Goal: Task Accomplishment & Management: Use online tool/utility

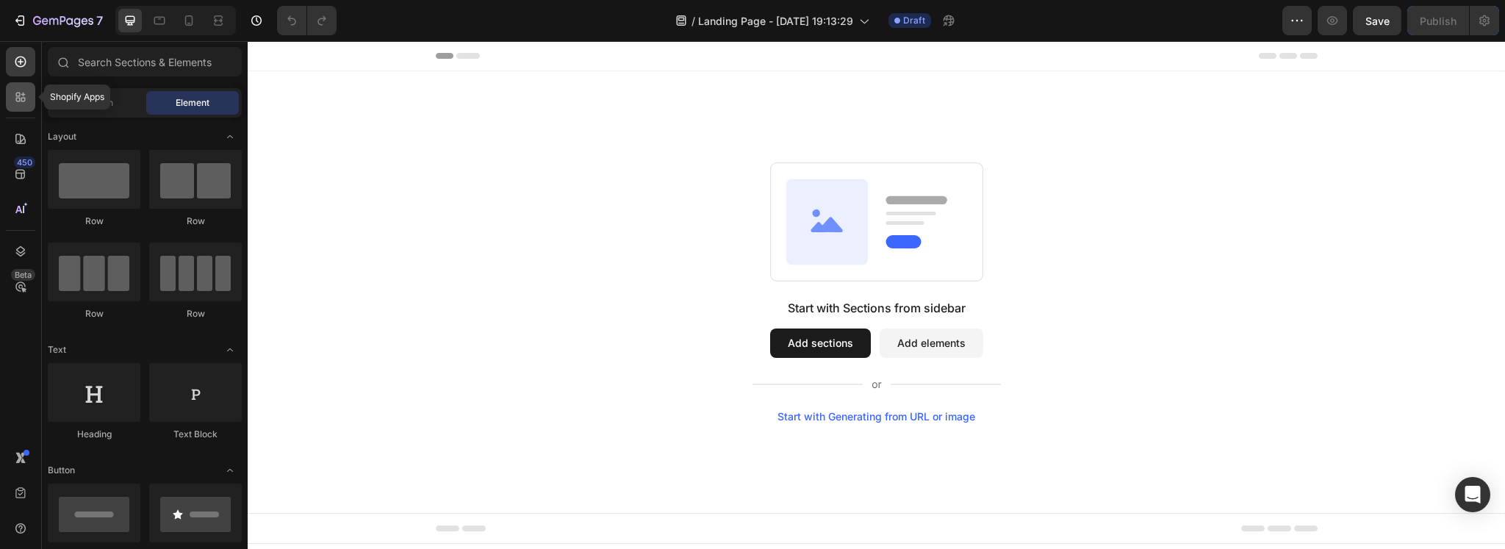
click at [15, 101] on icon at bounding box center [20, 97] width 15 height 15
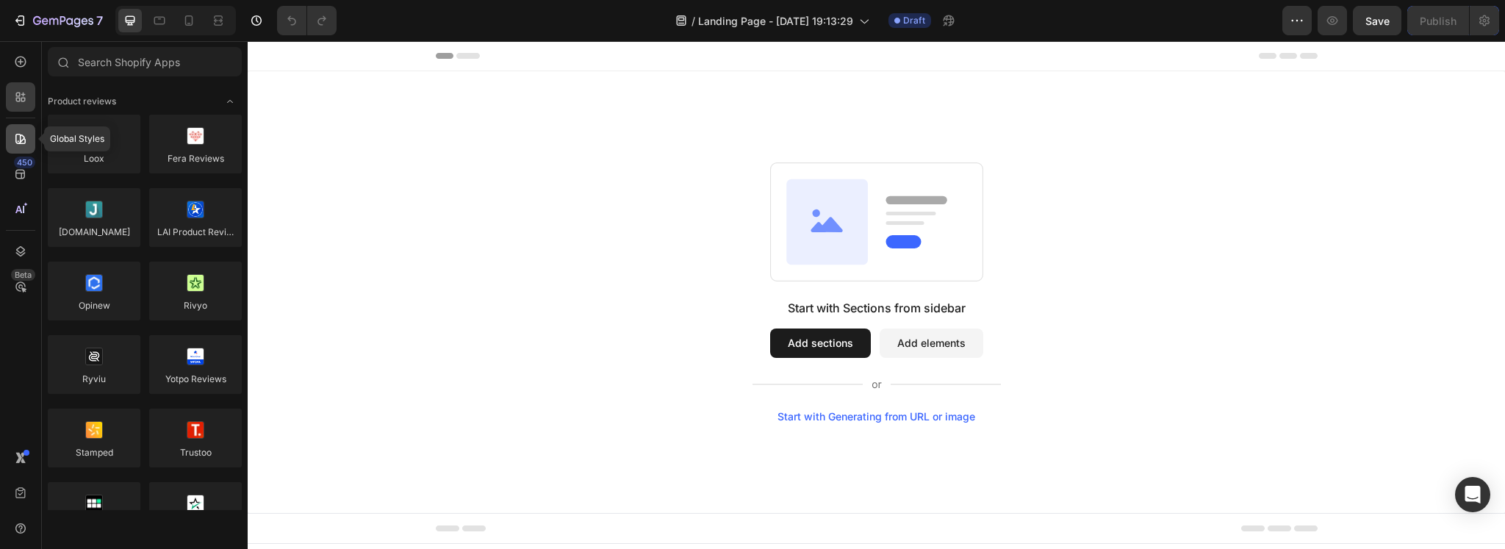
click at [19, 139] on icon at bounding box center [20, 139] width 15 height 15
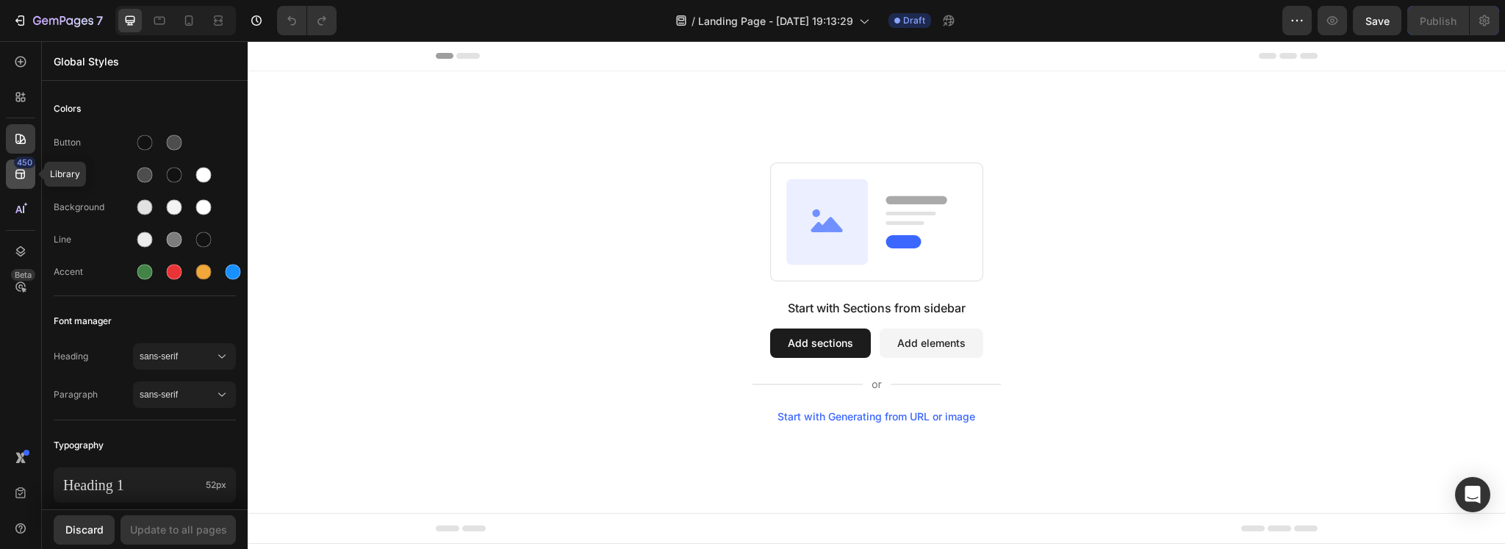
click at [25, 169] on icon at bounding box center [20, 174] width 15 height 15
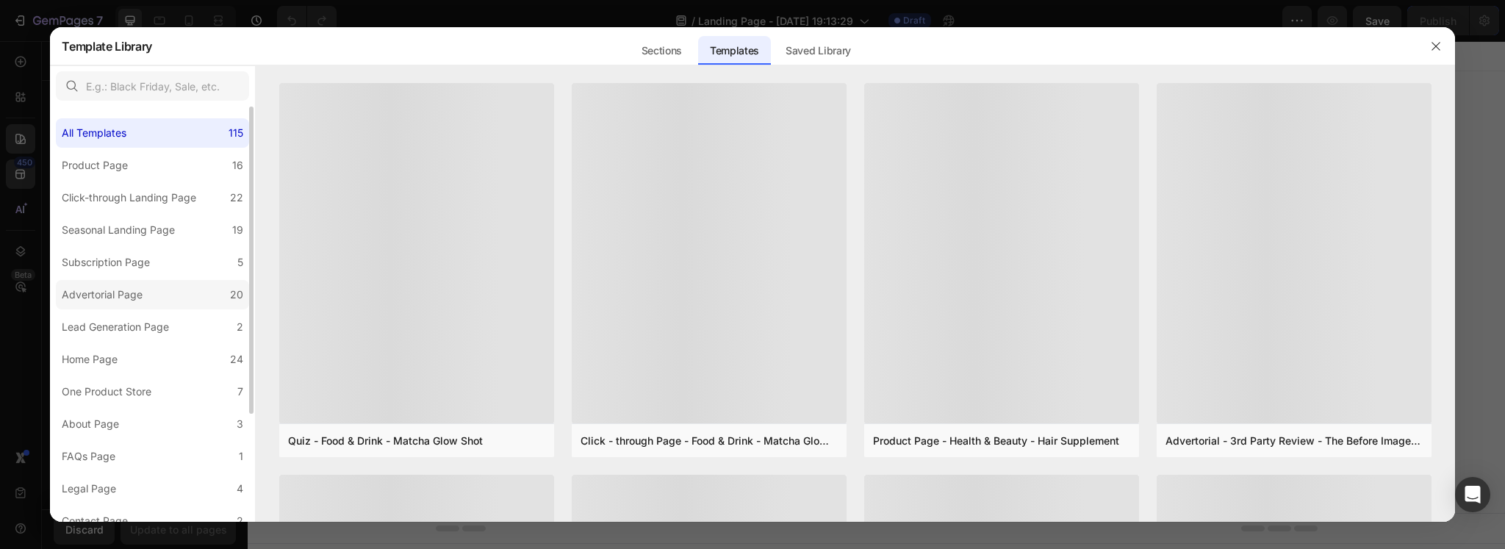
scroll to position [143, 0]
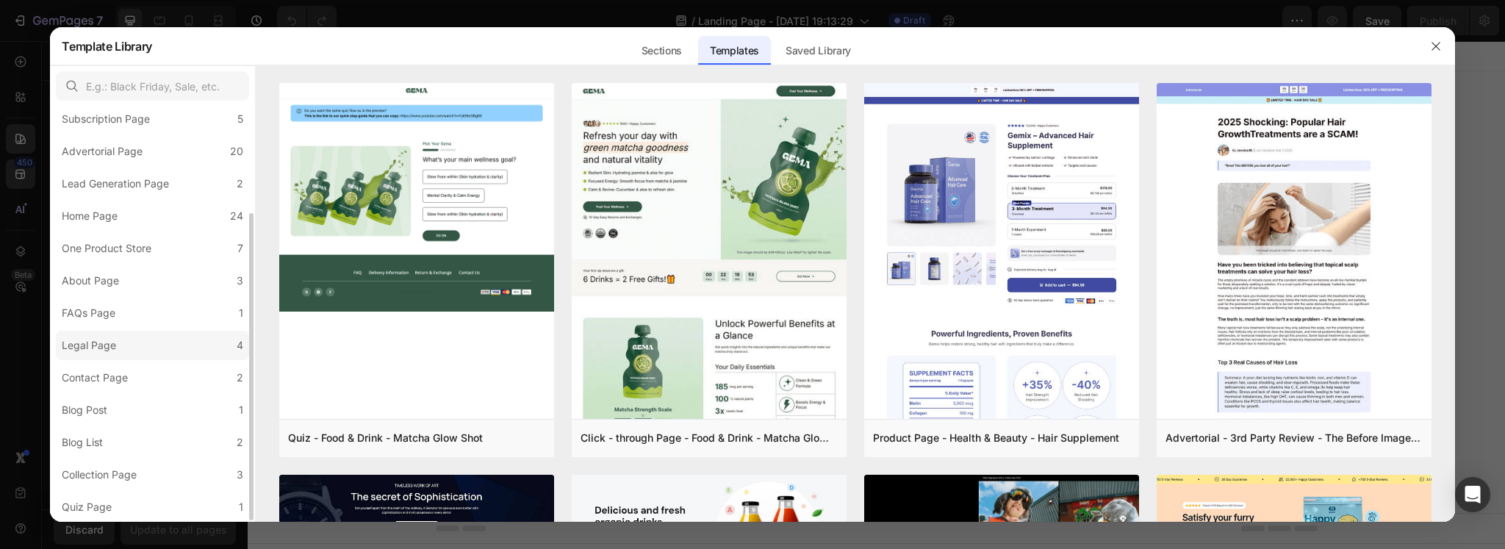
click at [131, 345] on label "Legal Page 4" at bounding box center [152, 345] width 193 height 29
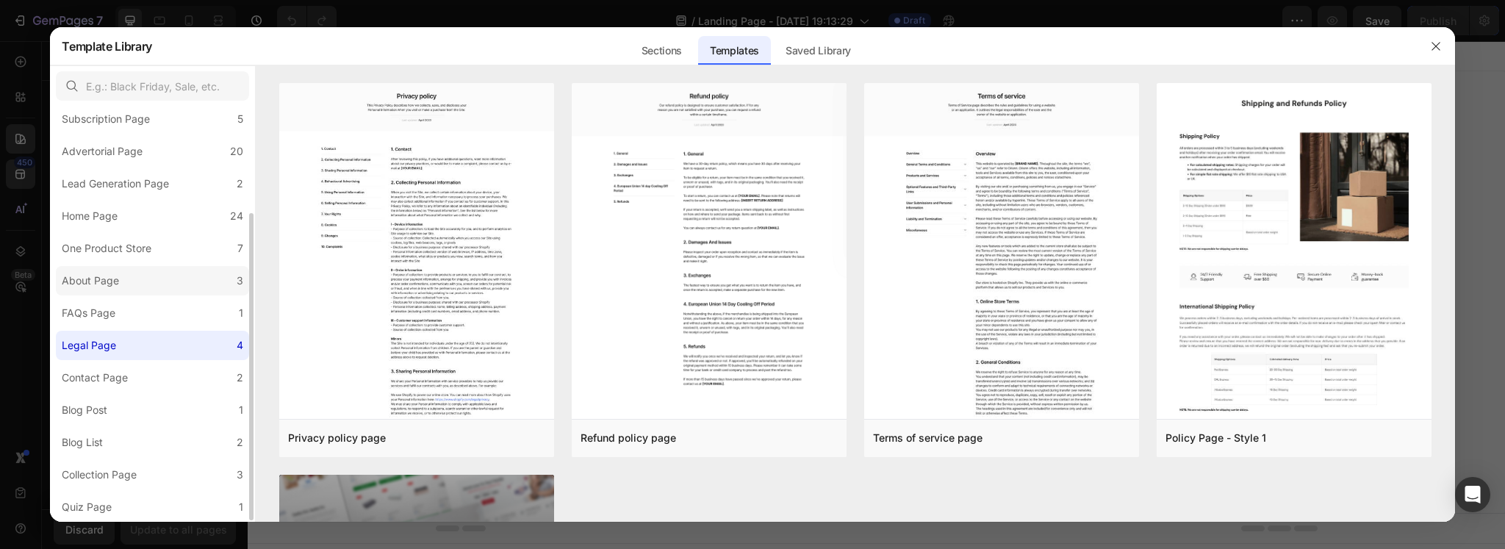
click at [114, 277] on div "About Page" at bounding box center [90, 281] width 57 height 18
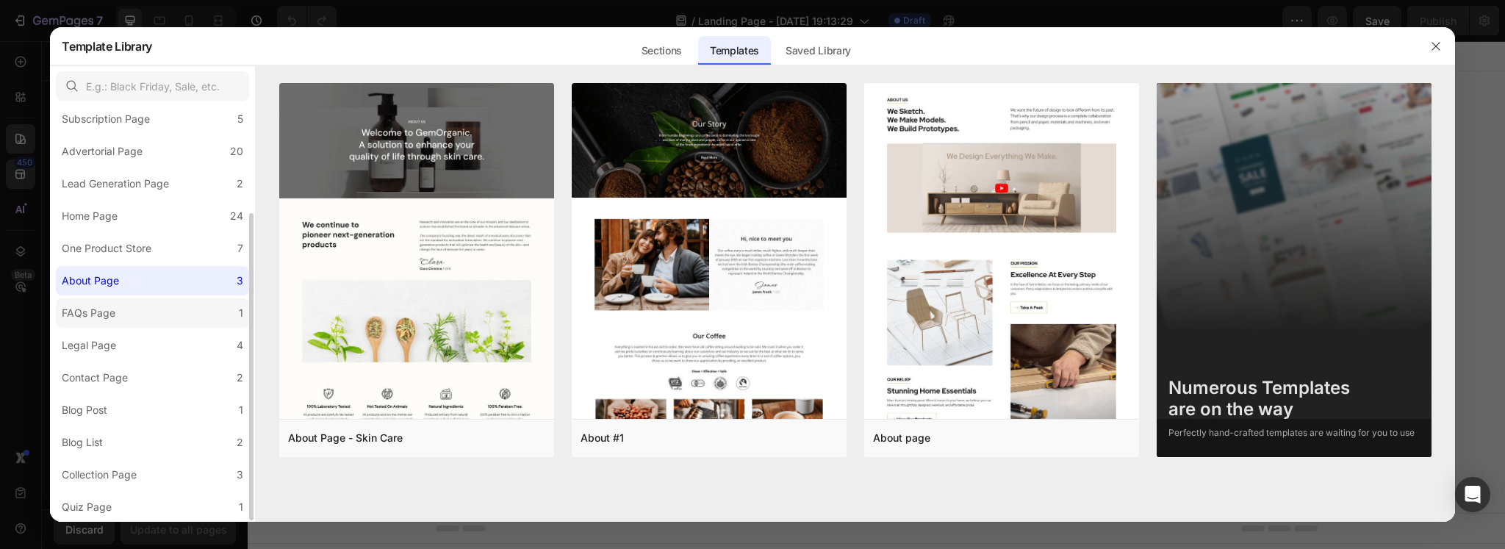
scroll to position [21, 0]
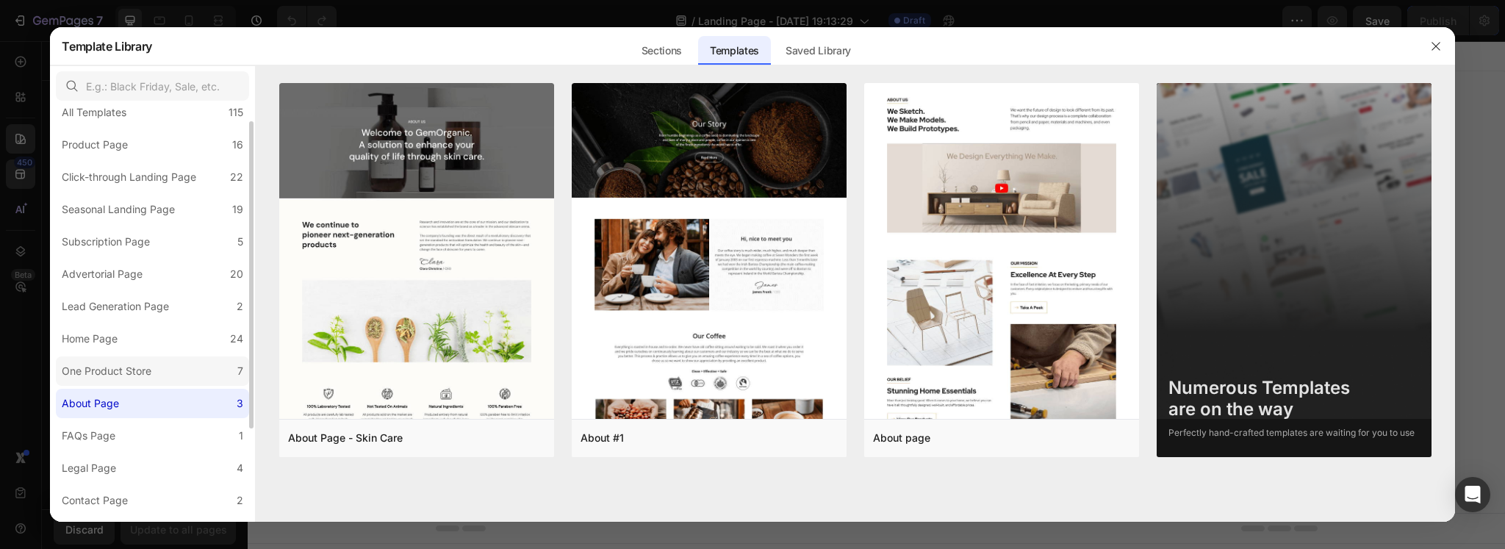
click at [134, 361] on label "One Product Store 7" at bounding box center [152, 370] width 193 height 29
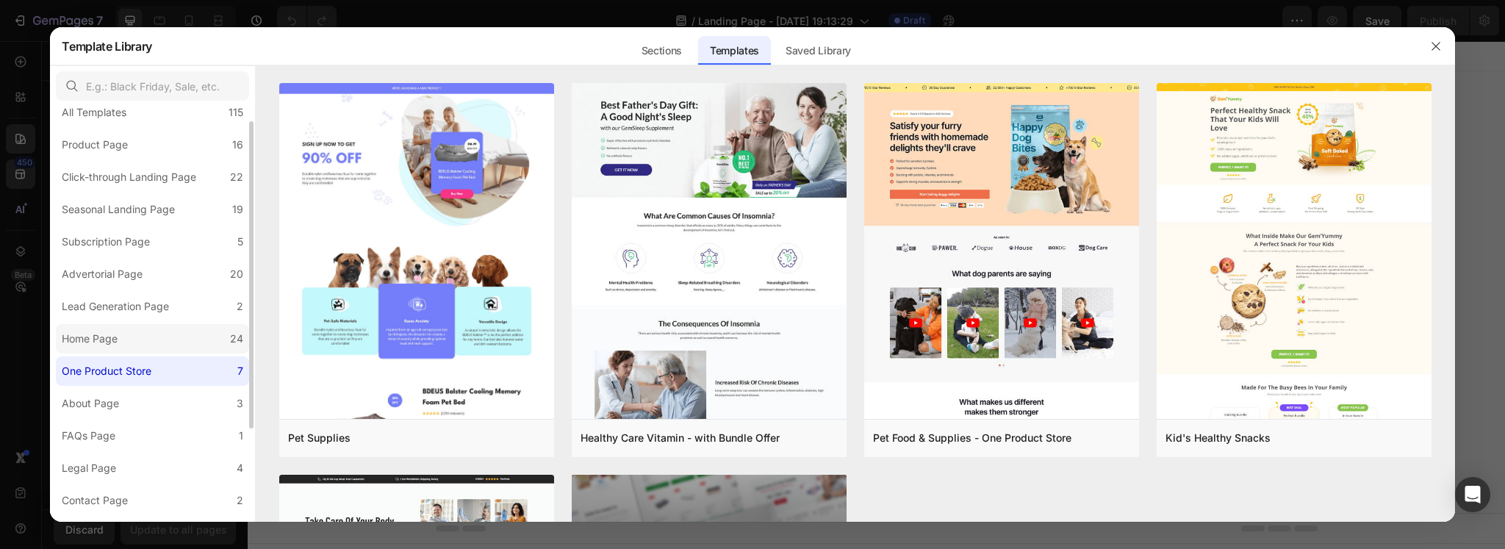
click at [138, 327] on label "Home Page 24" at bounding box center [152, 338] width 193 height 29
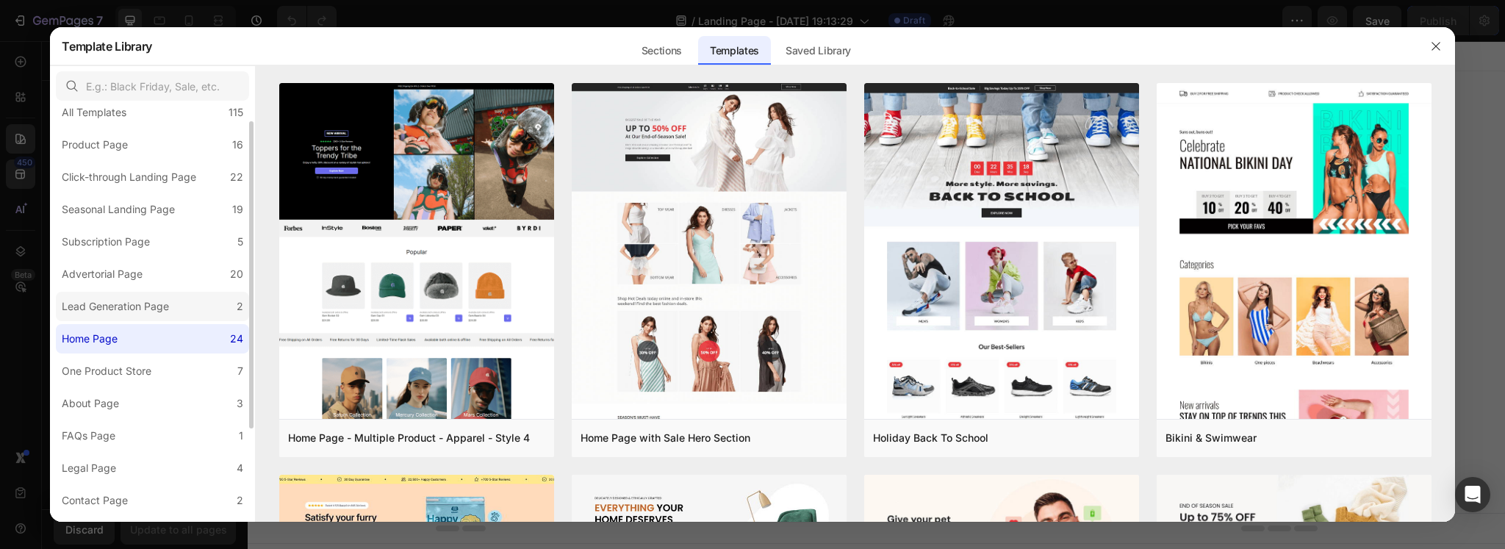
click at [137, 295] on label "Lead Generation Page 2" at bounding box center [152, 306] width 193 height 29
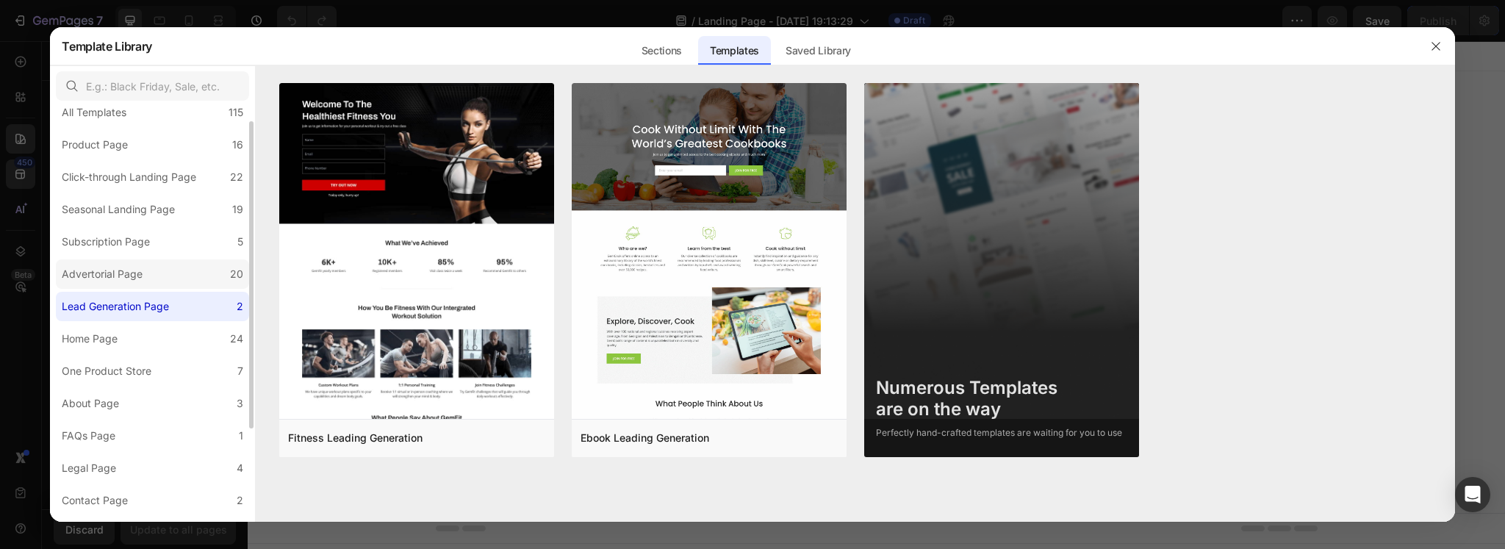
click at [160, 273] on label "Advertorial Page 20" at bounding box center [152, 273] width 193 height 29
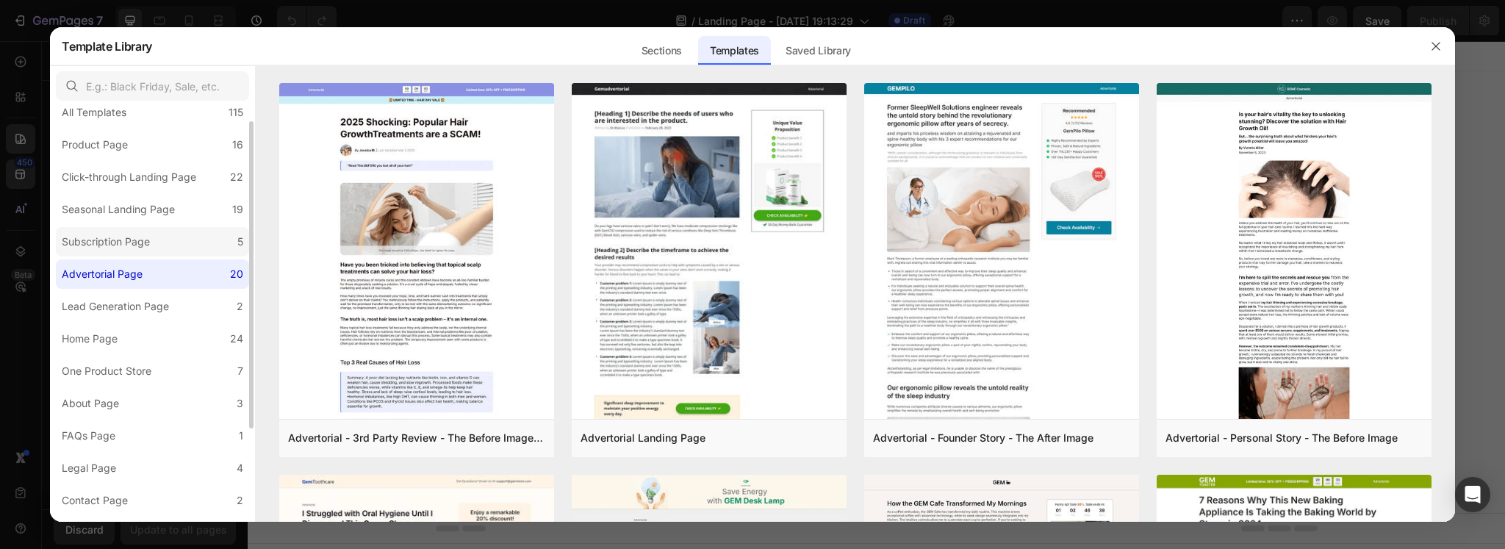
click at [148, 253] on label "Subscription Page 5" at bounding box center [152, 241] width 193 height 29
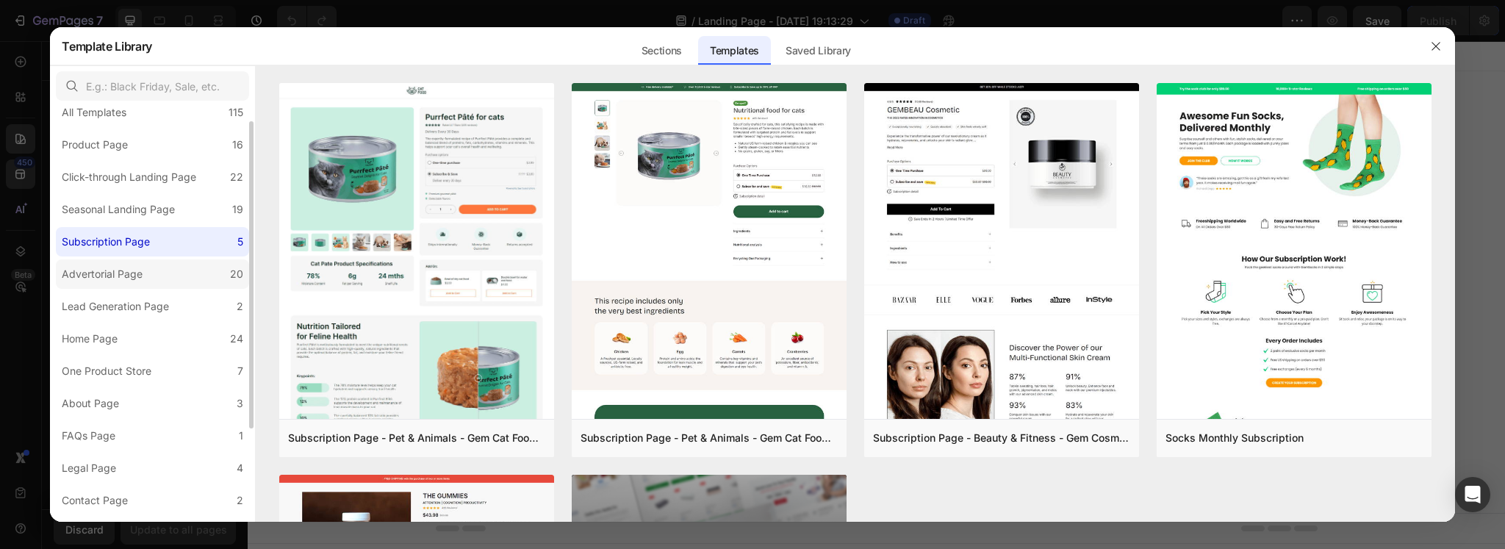
scroll to position [0, 0]
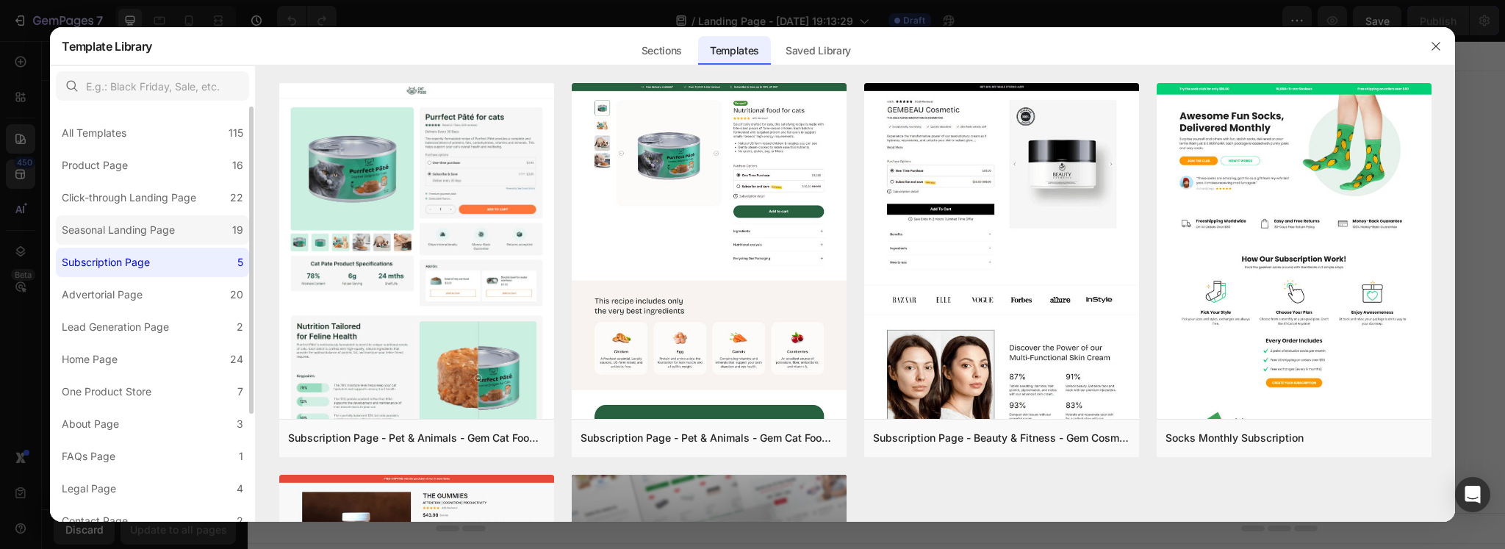
click at [179, 242] on label "Seasonal Landing Page 19" at bounding box center [152, 229] width 193 height 29
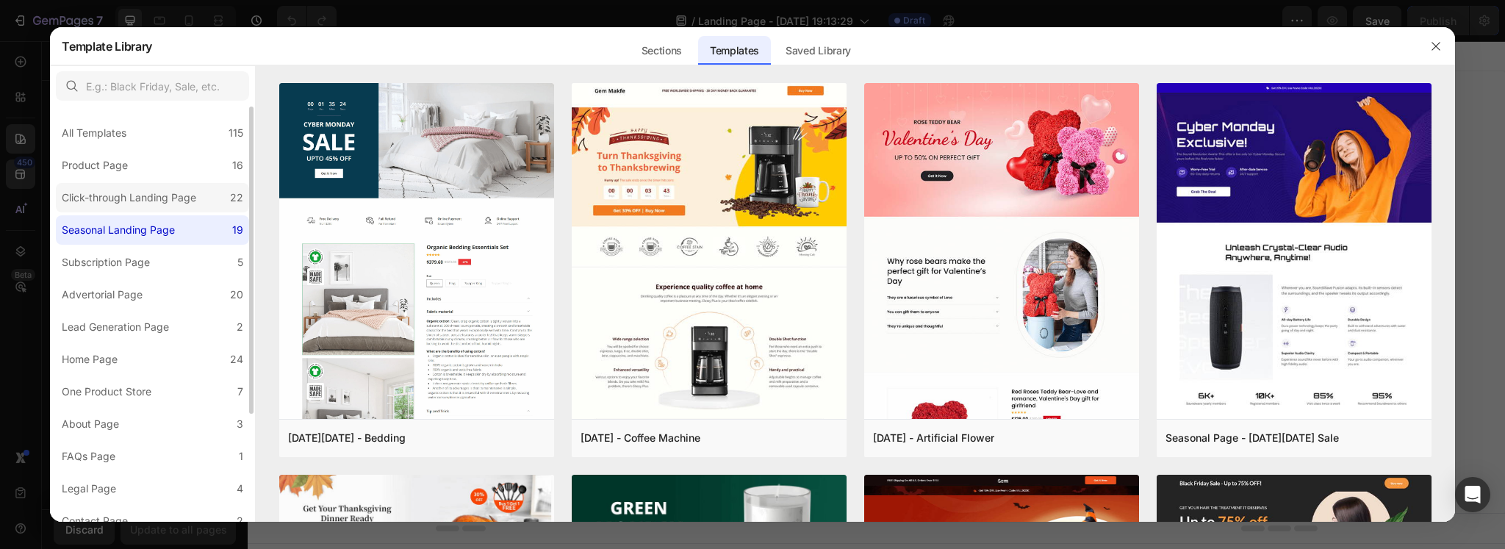
click at [169, 206] on div "Click-through Landing Page" at bounding box center [129, 198] width 134 height 18
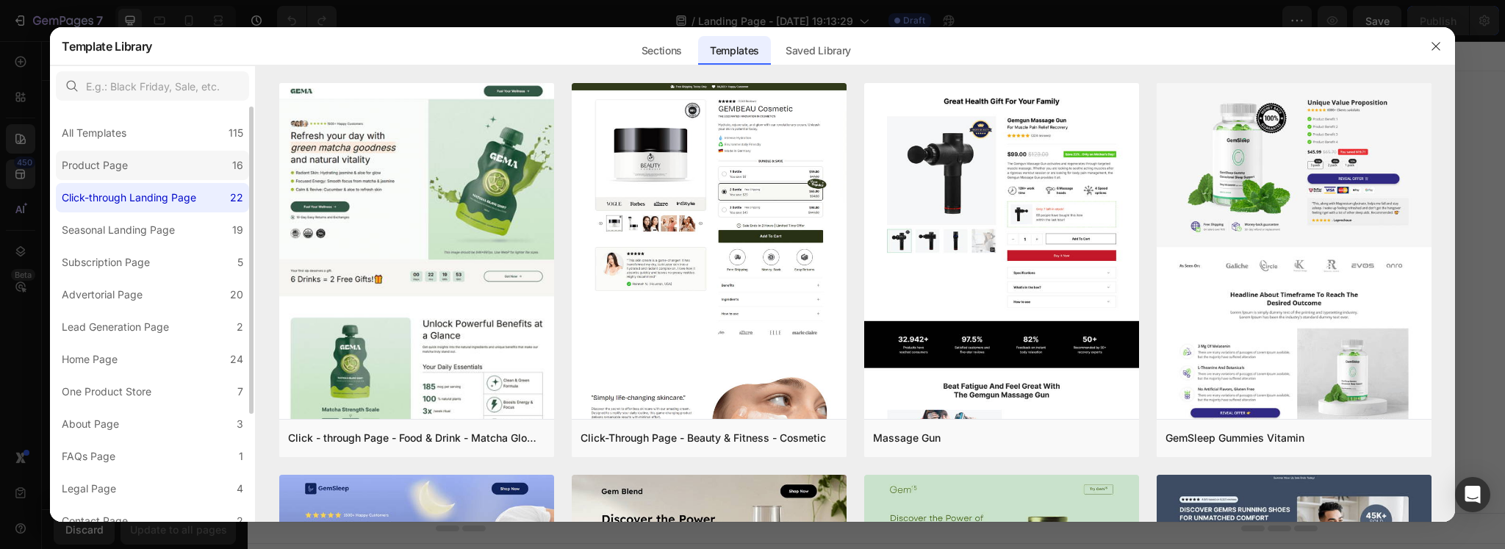
click at [136, 168] on label "Product Page 16" at bounding box center [152, 165] width 193 height 29
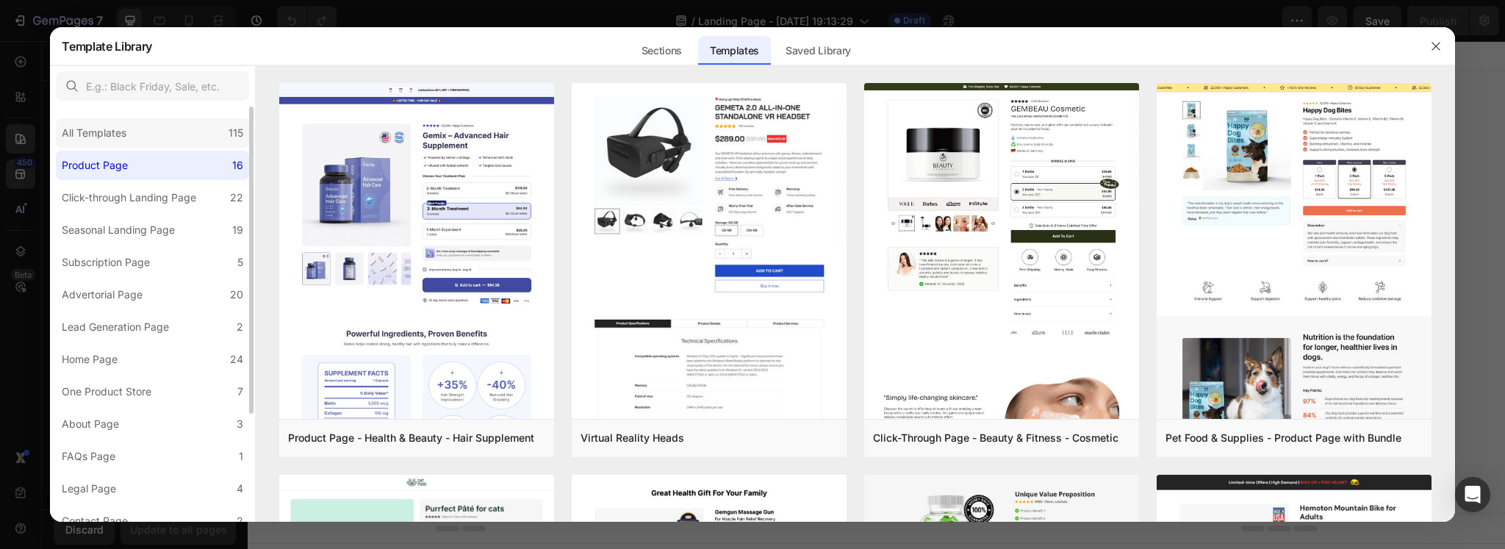
click at [132, 127] on div "All Templates" at bounding box center [97, 133] width 71 height 18
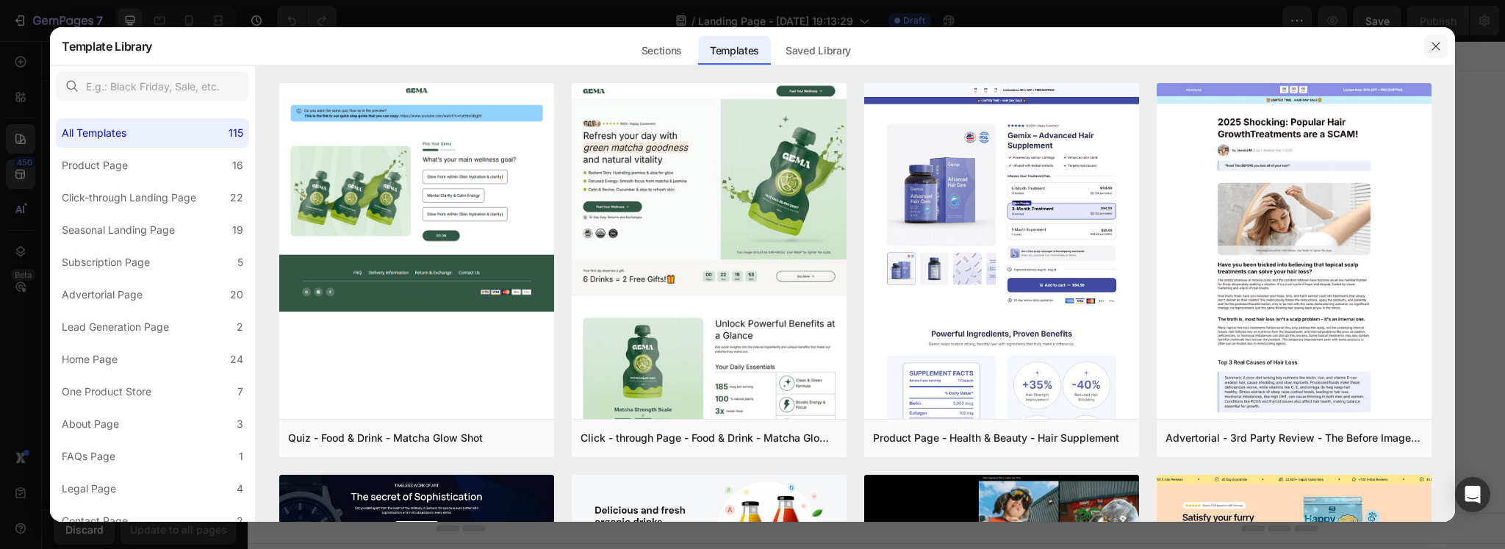
click at [1447, 40] on button "button" at bounding box center [1436, 47] width 24 height 24
